Goal: Task Accomplishment & Management: Complete application form

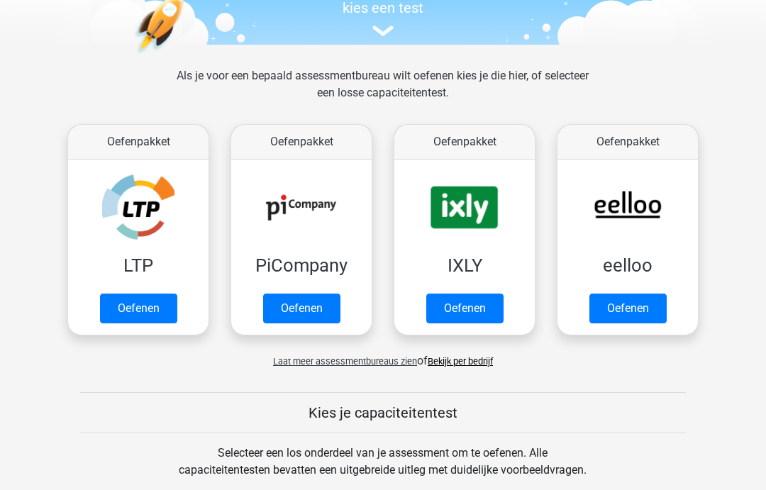
scroll to position [158, 0]
click at [634, 311] on link "Oefenen" at bounding box center [627, 308] width 77 height 30
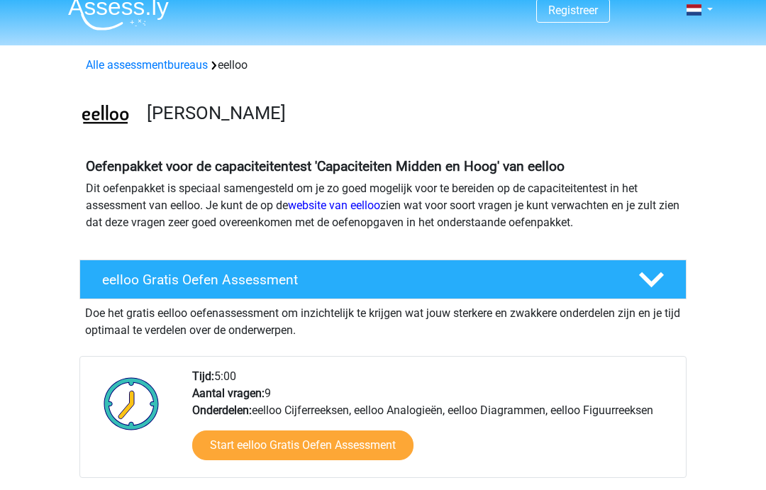
scroll to position [28, 0]
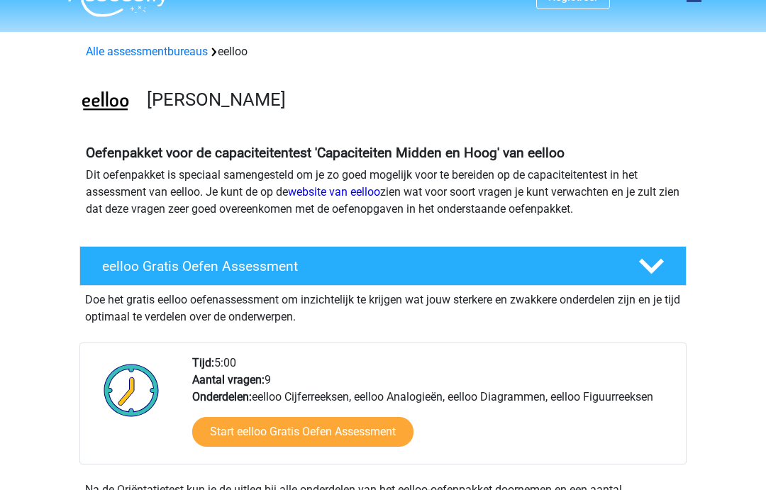
click at [389, 432] on link "Start eelloo Gratis Oefen Assessment" at bounding box center [302, 432] width 221 height 30
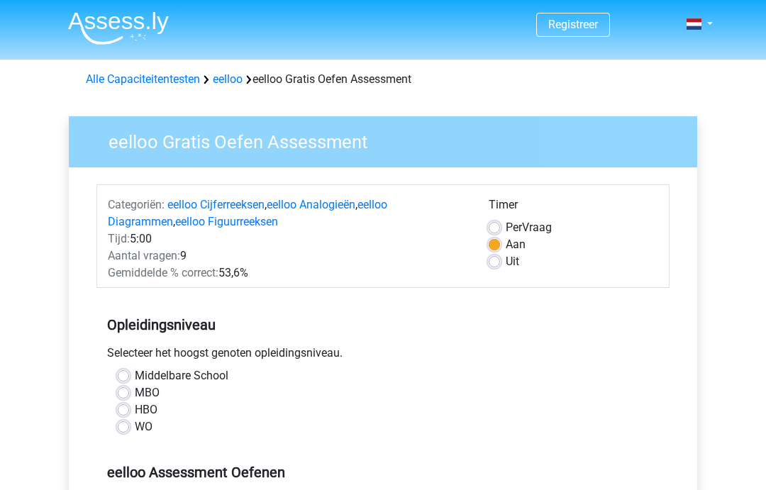
click at [150, 413] on label "HBO" at bounding box center [146, 409] width 23 height 17
click at [129, 413] on input "HBO" at bounding box center [123, 408] width 11 height 14
radio input "true"
click at [202, 375] on label "Middelbare School" at bounding box center [182, 375] width 94 height 17
click at [129, 375] on input "Middelbare School" at bounding box center [123, 374] width 11 height 14
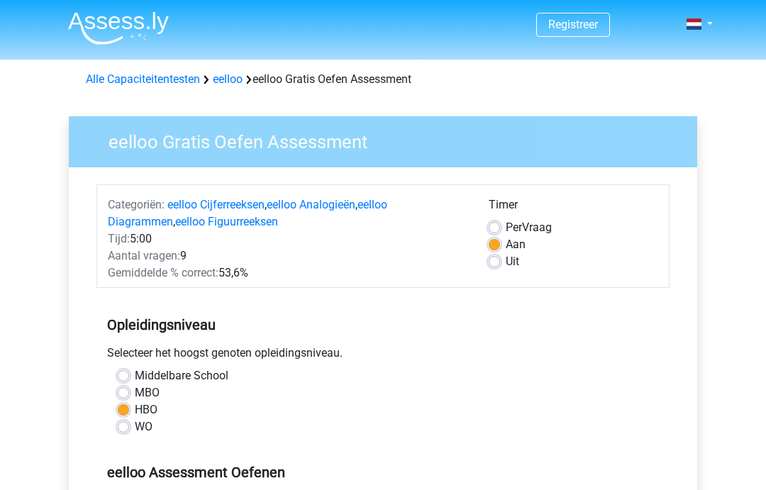
radio input "true"
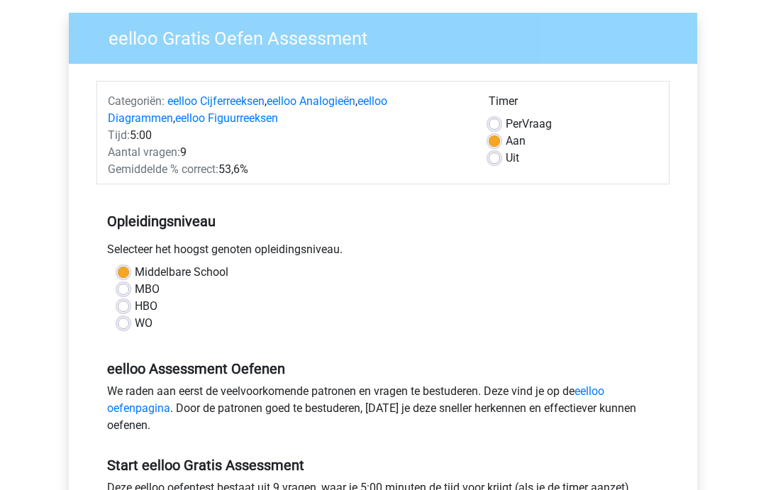
scroll to position [105, 0]
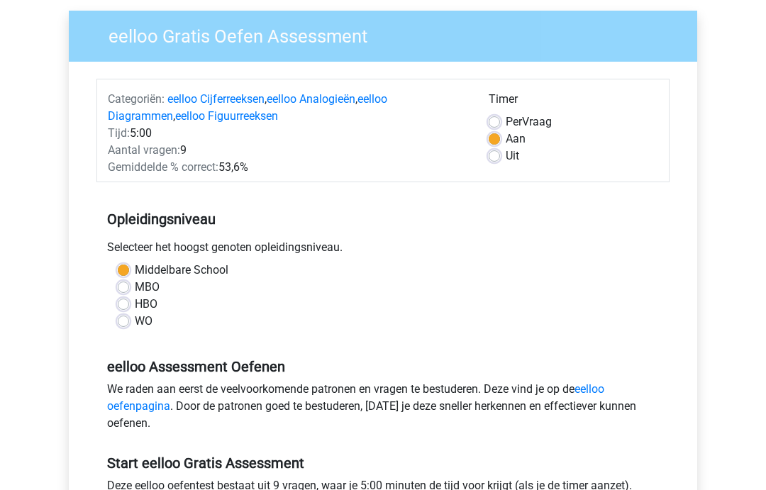
click at [508, 157] on label "Uit" at bounding box center [511, 156] width 13 height 17
click at [500, 157] on input "Uit" at bounding box center [493, 155] width 11 height 14
radio input "true"
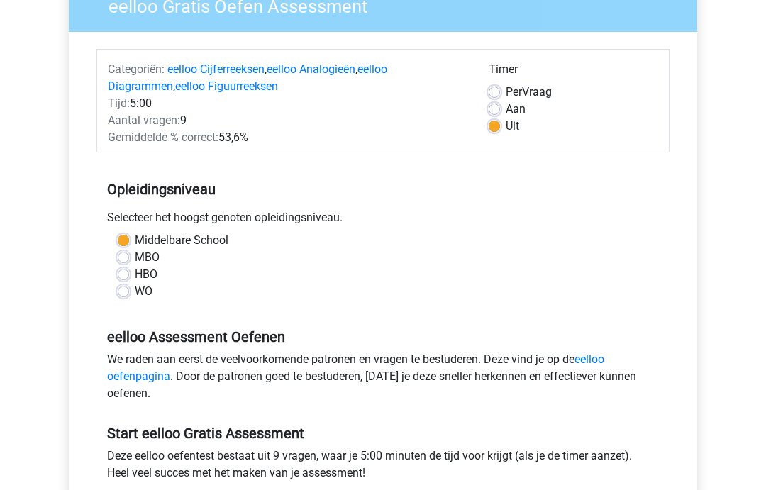
scroll to position [143, 0]
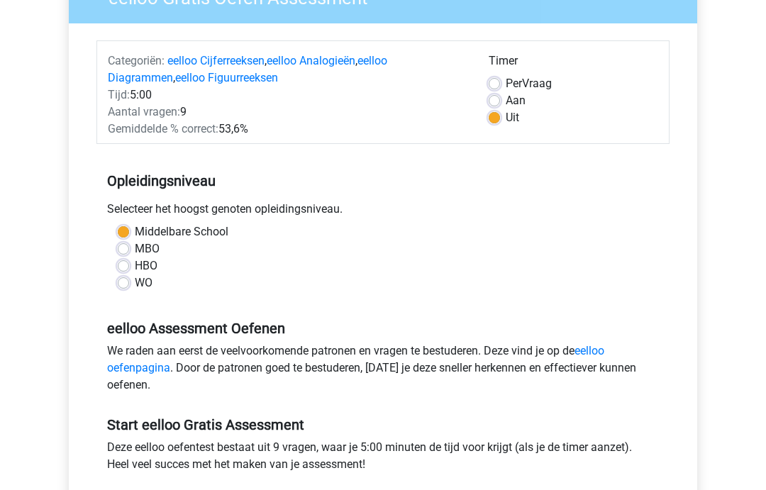
click at [514, 101] on label "Aan" at bounding box center [515, 101] width 20 height 17
click at [500, 101] on input "Aan" at bounding box center [493, 100] width 11 height 14
radio input "true"
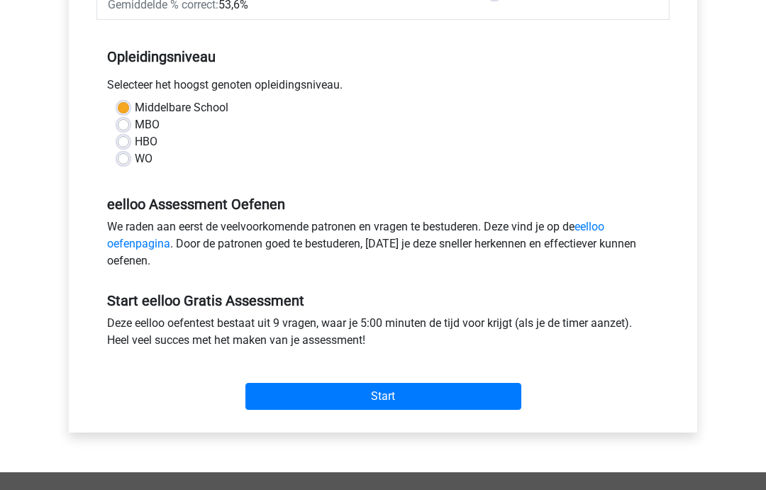
scroll to position [269, 0]
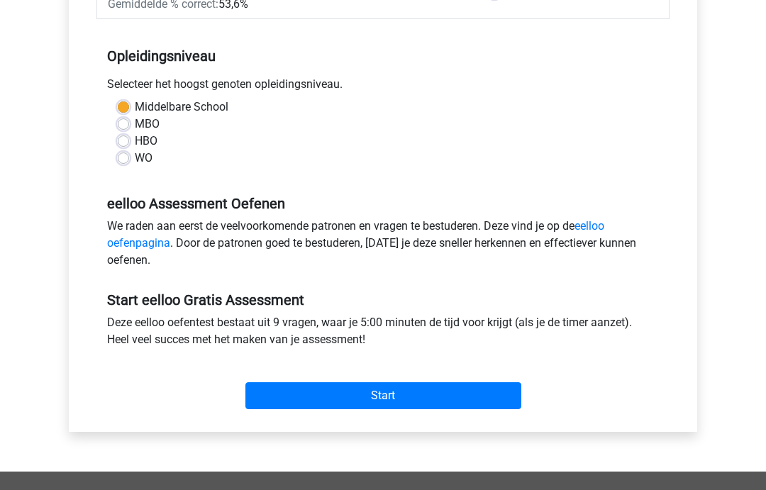
click at [316, 405] on input "Start" at bounding box center [383, 395] width 276 height 27
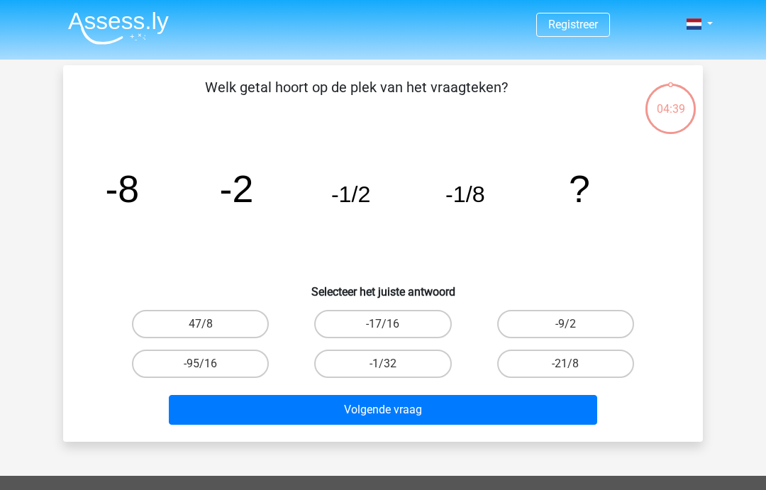
click at [405, 378] on label "-1/32" at bounding box center [382, 363] width 137 height 28
click at [392, 373] on input "-1/32" at bounding box center [387, 368] width 9 height 9
radio input "true"
click at [410, 371] on label "-1/32" at bounding box center [382, 363] width 137 height 28
click at [392, 371] on input "-1/32" at bounding box center [387, 368] width 9 height 9
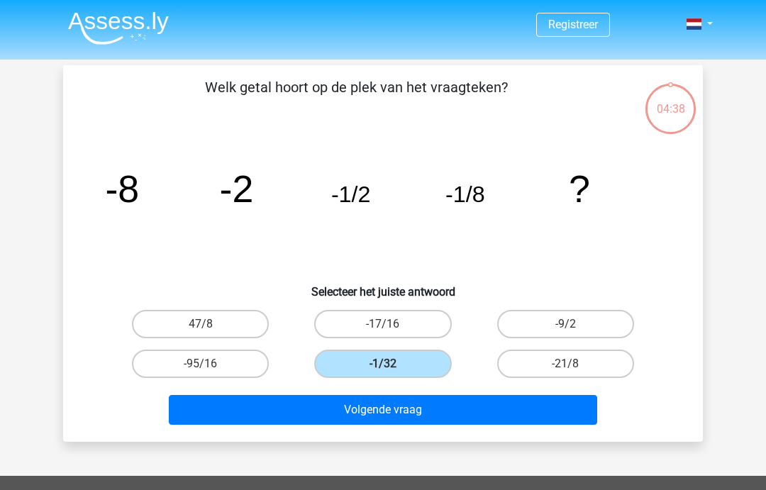
click at [412, 417] on button "Volgende vraag" at bounding box center [383, 410] width 429 height 30
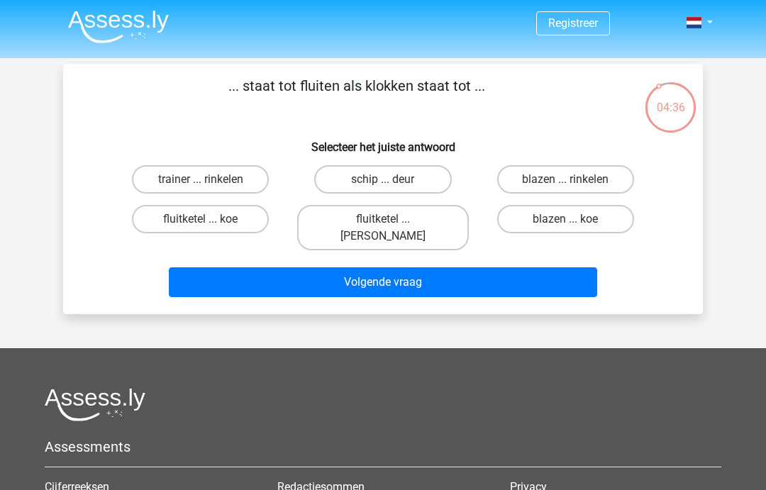
scroll to position [2, 0]
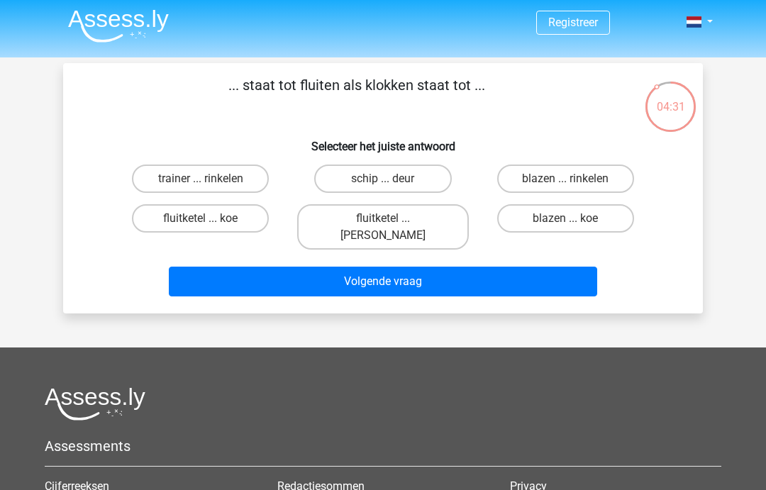
click at [425, 221] on label "fluitketel ... luiden" at bounding box center [382, 226] width 171 height 45
click at [392, 221] on input "fluitketel ... luiden" at bounding box center [387, 222] width 9 height 9
radio input "true"
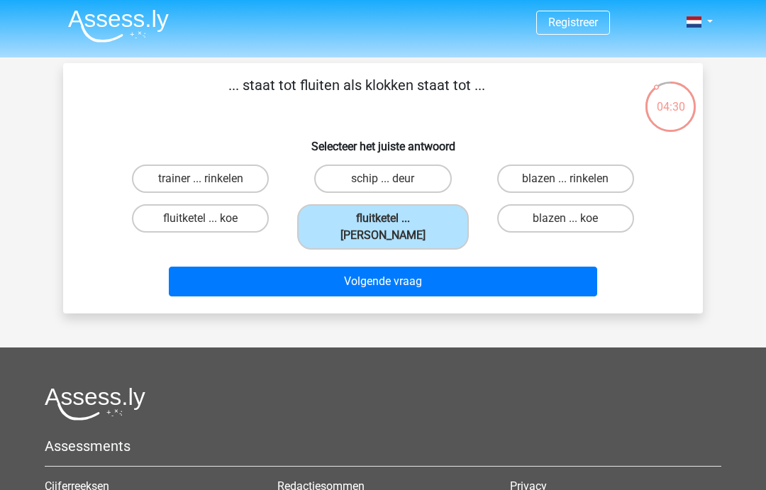
click at [411, 267] on button "Volgende vraag" at bounding box center [383, 282] width 429 height 30
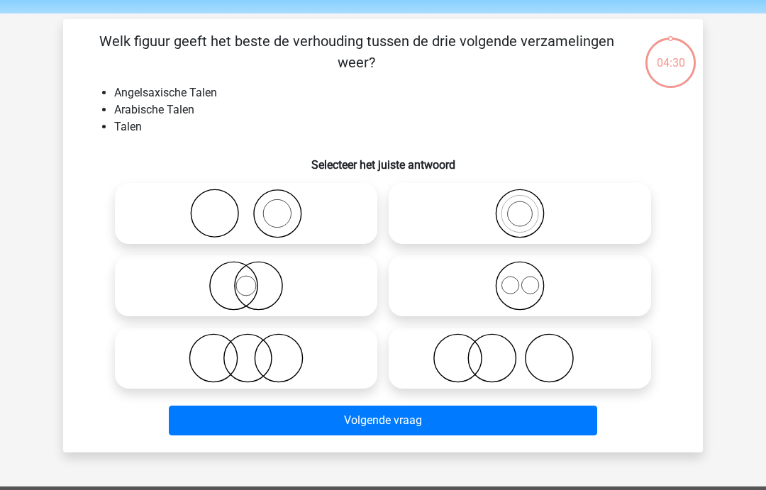
scroll to position [65, 0]
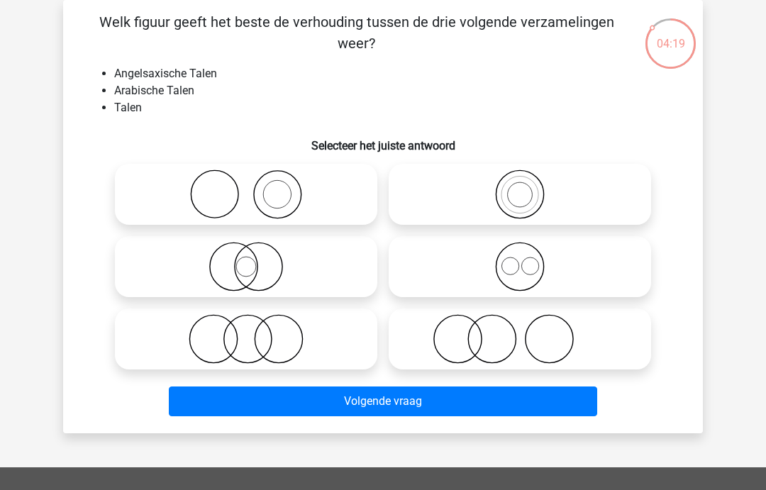
click at [522, 199] on icon at bounding box center [519, 194] width 251 height 50
click at [522, 187] on input "radio" at bounding box center [524, 182] width 9 height 9
radio input "true"
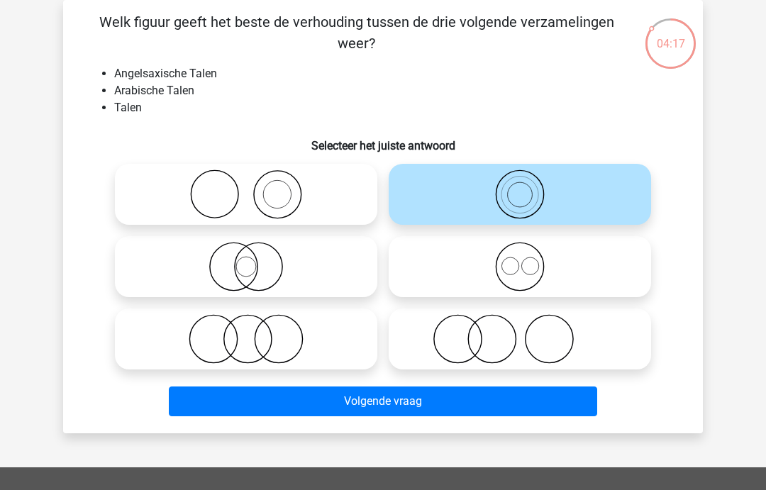
click at [534, 262] on icon at bounding box center [519, 267] width 251 height 50
click at [529, 259] on input "radio" at bounding box center [524, 254] width 9 height 9
radio input "true"
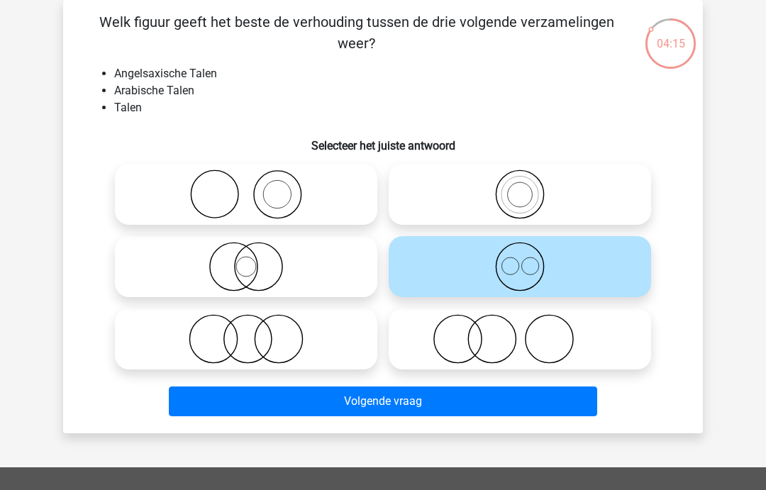
click at [406, 409] on button "Volgende vraag" at bounding box center [383, 401] width 429 height 30
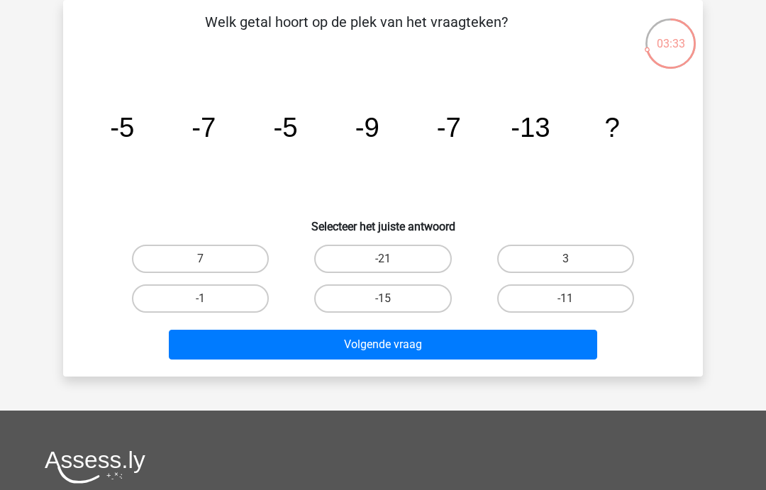
click at [399, 326] on div "Volgende vraag" at bounding box center [383, 341] width 594 height 47
click at [399, 298] on label "-15" at bounding box center [382, 298] width 137 height 28
click at [392, 298] on input "-15" at bounding box center [387, 302] width 9 height 9
radio input "true"
click at [428, 346] on button "Volgende vraag" at bounding box center [383, 345] width 429 height 30
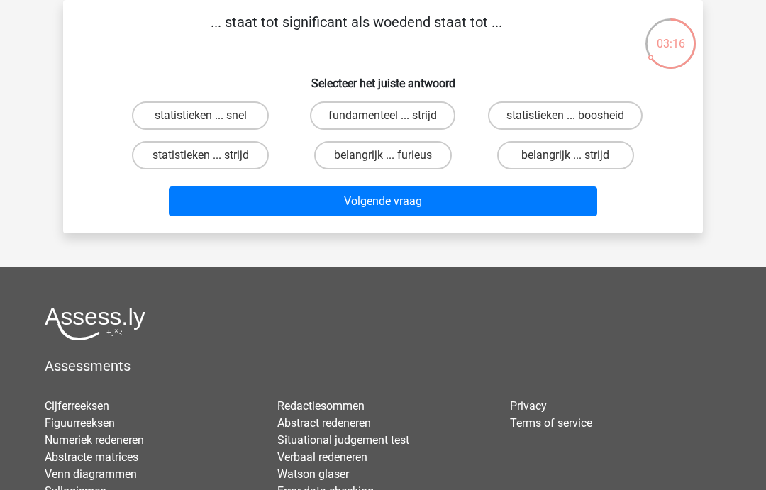
click at [588, 116] on label "statistieken ... boosheid" at bounding box center [565, 115] width 155 height 28
click at [574, 116] on input "statistieken ... boosheid" at bounding box center [569, 120] width 9 height 9
radio input "true"
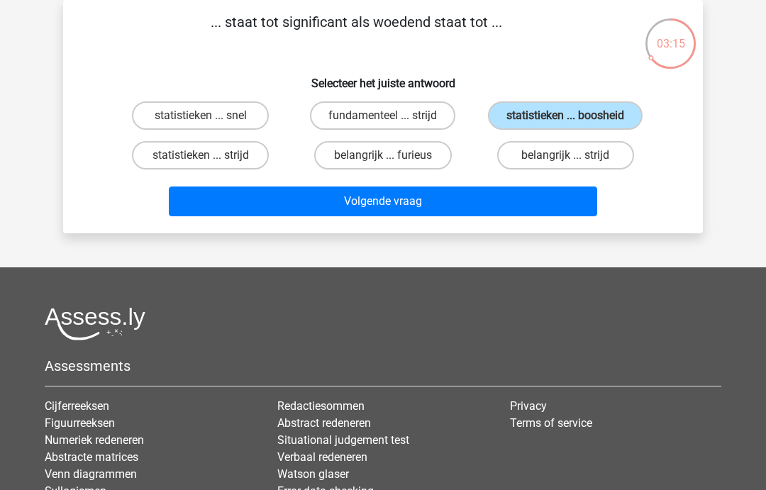
click at [451, 216] on button "Volgende vraag" at bounding box center [383, 201] width 429 height 30
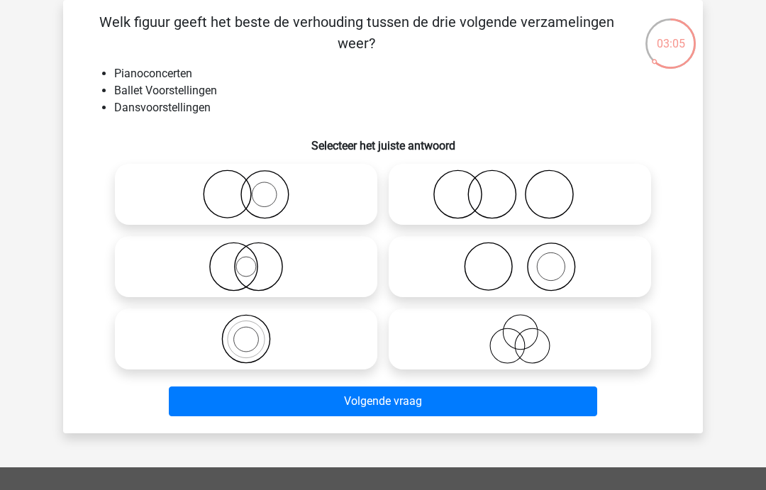
click at [571, 193] on icon at bounding box center [519, 194] width 251 height 50
click at [529, 187] on input "radio" at bounding box center [524, 182] width 9 height 9
radio input "true"
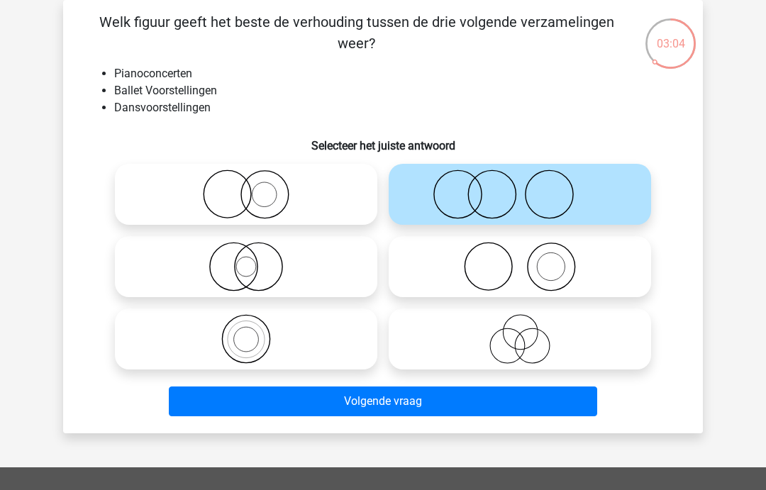
click at [411, 415] on button "Volgende vraag" at bounding box center [383, 401] width 429 height 30
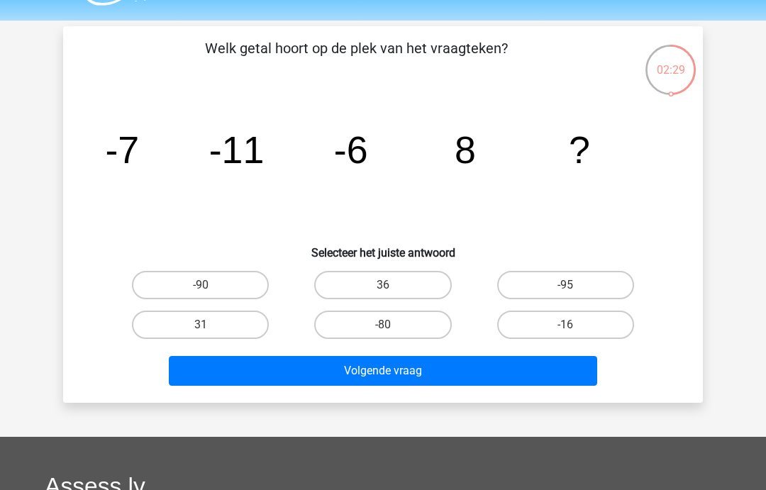
scroll to position [0, 0]
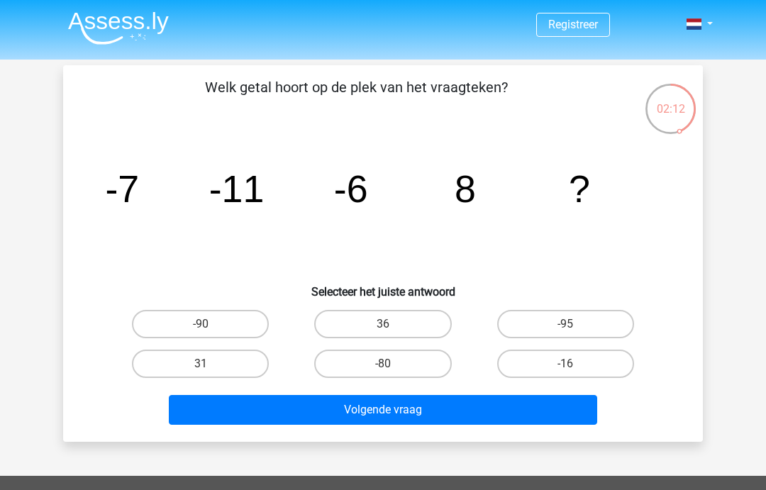
click at [547, 369] on label "-16" at bounding box center [565, 363] width 137 height 28
click at [565, 369] on input "-16" at bounding box center [569, 368] width 9 height 9
radio input "true"
click at [518, 407] on button "Volgende vraag" at bounding box center [383, 410] width 429 height 30
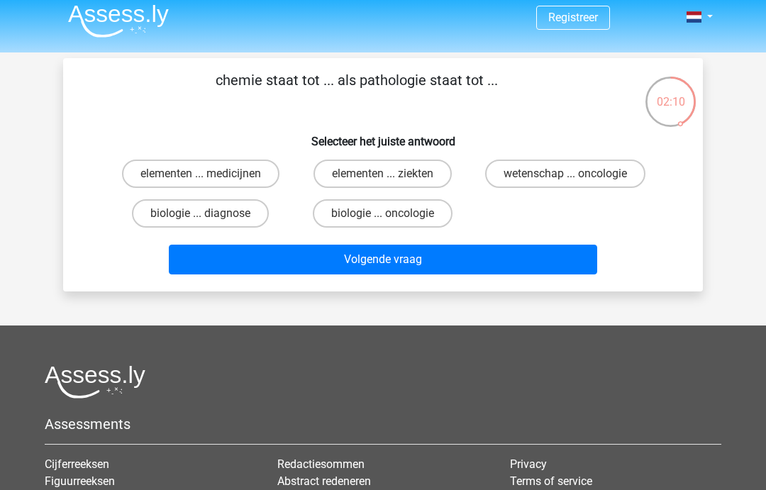
scroll to position [8, 0]
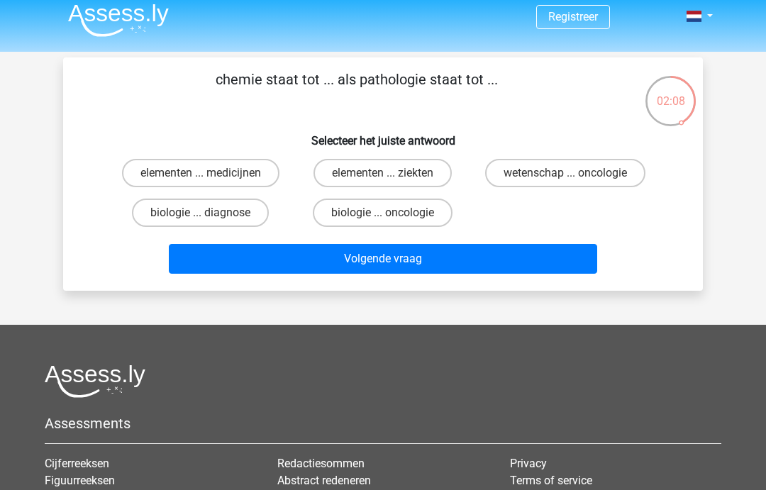
click at [425, 179] on label "elementen ... ziekten" at bounding box center [382, 173] width 138 height 28
click at [392, 179] on input "elementen ... ziekten" at bounding box center [387, 177] width 9 height 9
radio input "true"
click at [408, 252] on button "Volgende vraag" at bounding box center [383, 259] width 429 height 30
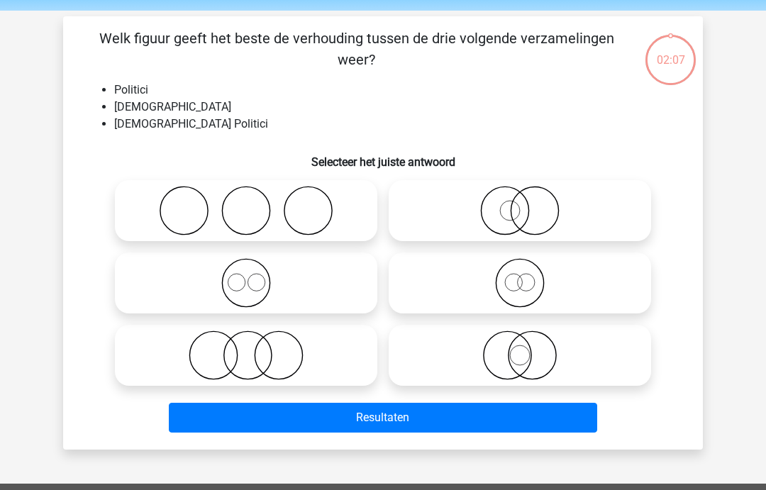
scroll to position [65, 0]
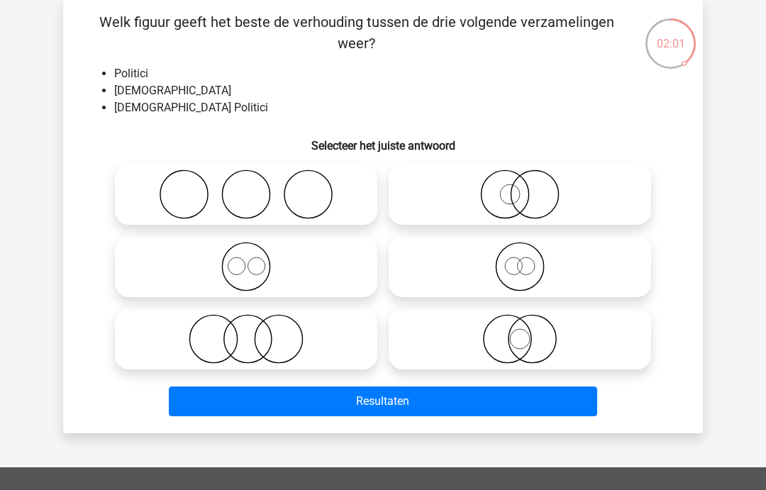
click at [523, 202] on icon at bounding box center [519, 194] width 251 height 50
click at [523, 187] on input "radio" at bounding box center [524, 182] width 9 height 9
radio input "true"
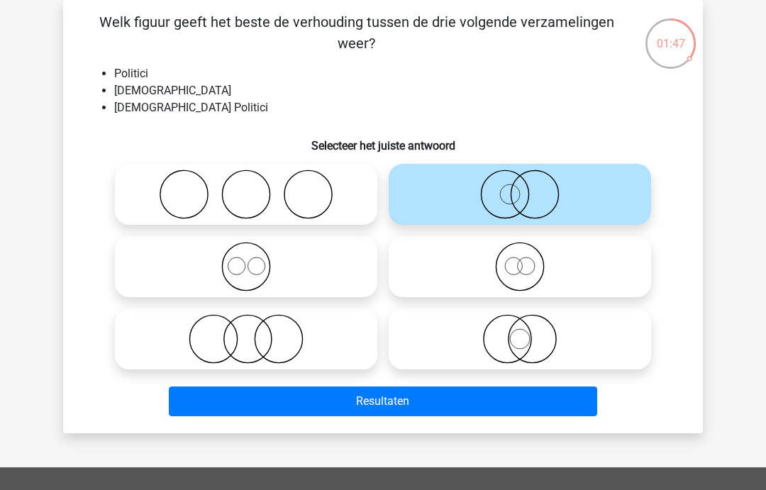
click at [461, 410] on button "Resultaten" at bounding box center [383, 401] width 429 height 30
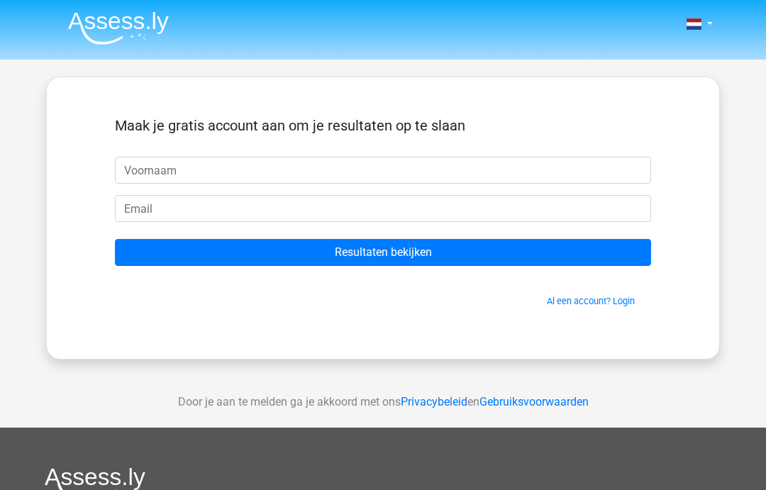
click at [433, 175] on input "text" at bounding box center [383, 170] width 536 height 27
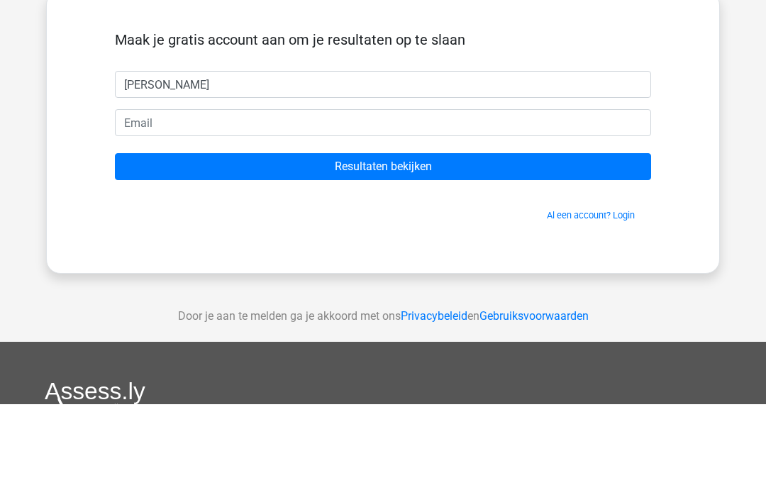
type input "[PERSON_NAME]"
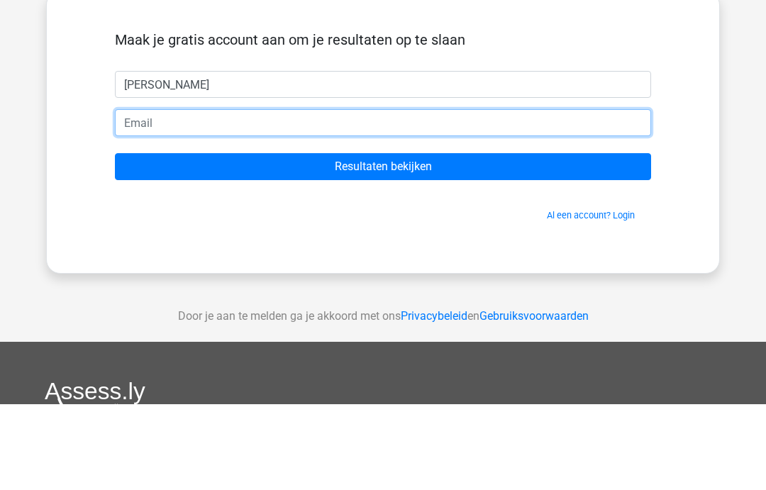
click at [305, 195] on input "email" at bounding box center [383, 208] width 536 height 27
type input "[EMAIL_ADDRESS][DOMAIN_NAME]"
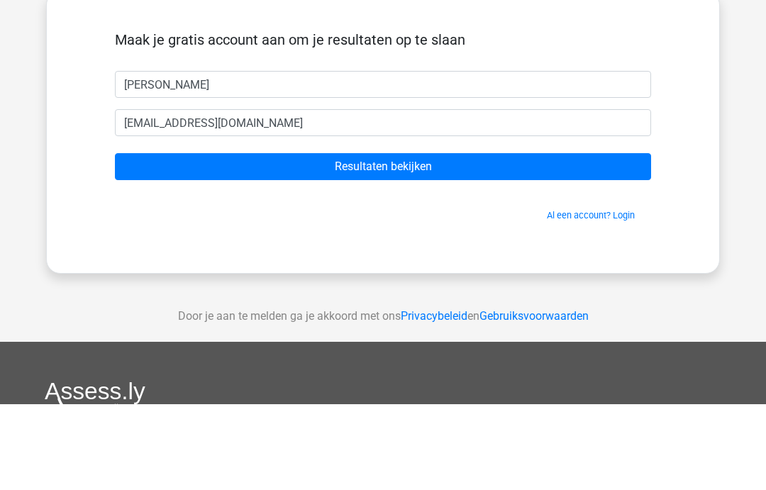
click at [146, 147] on form "Maak je gratis account aan om je resultaten op te slaan [PERSON_NAME] [EMAIL_AD…" at bounding box center [383, 212] width 536 height 191
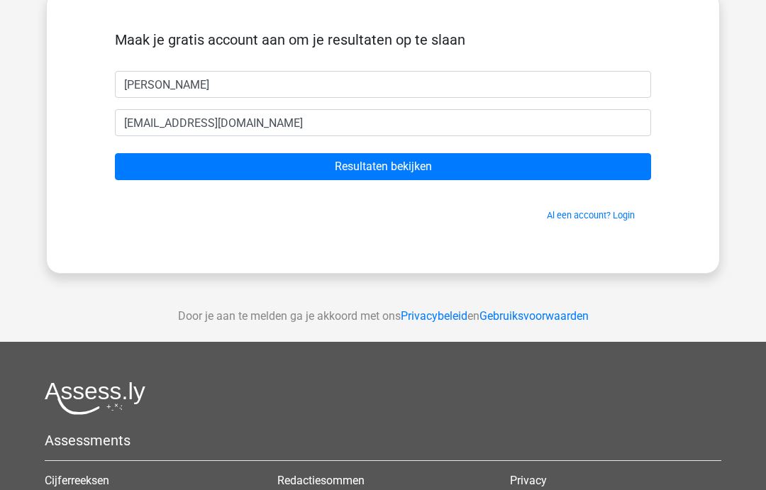
click at [152, 169] on input "Resultaten bekijken" at bounding box center [383, 166] width 536 height 27
